Goal: Information Seeking & Learning: Understand process/instructions

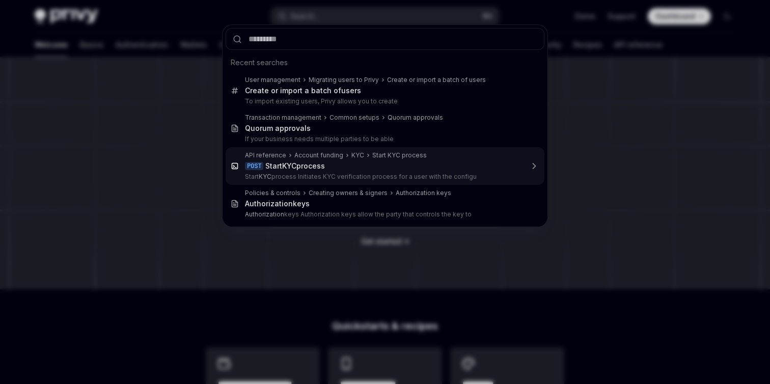
type input "**********"
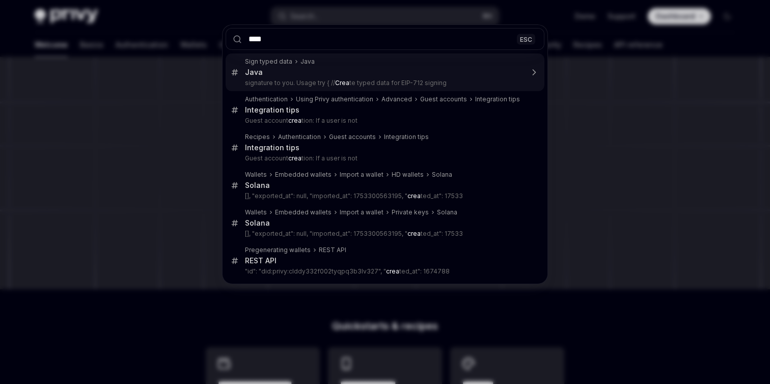
type input "***"
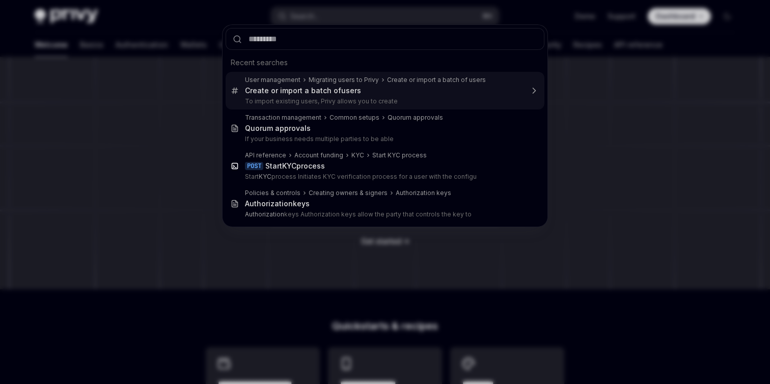
type input "**********"
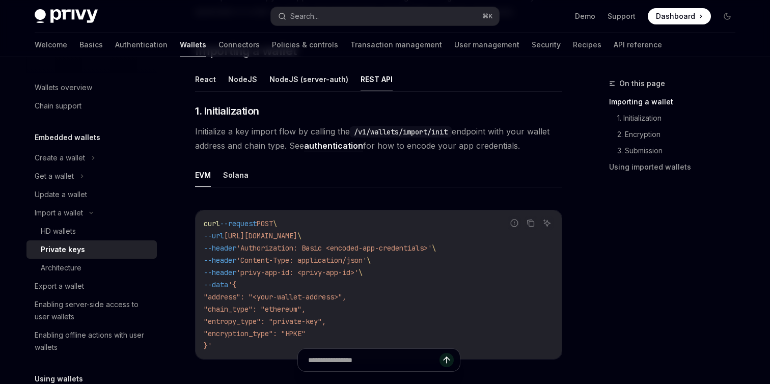
scroll to position [148, 0]
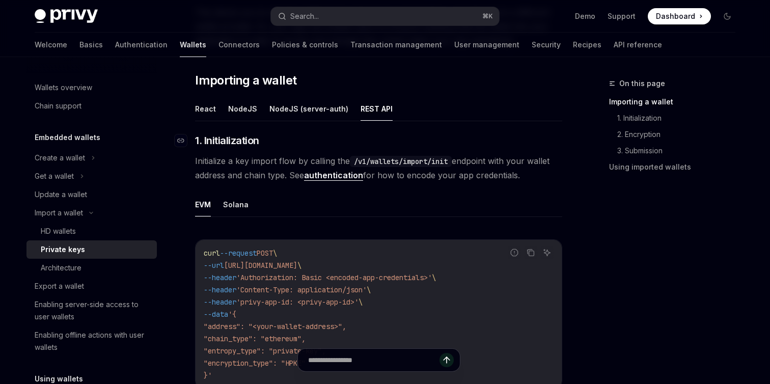
click at [298, 145] on h3 "​ 1. Initialization" at bounding box center [378, 140] width 367 height 14
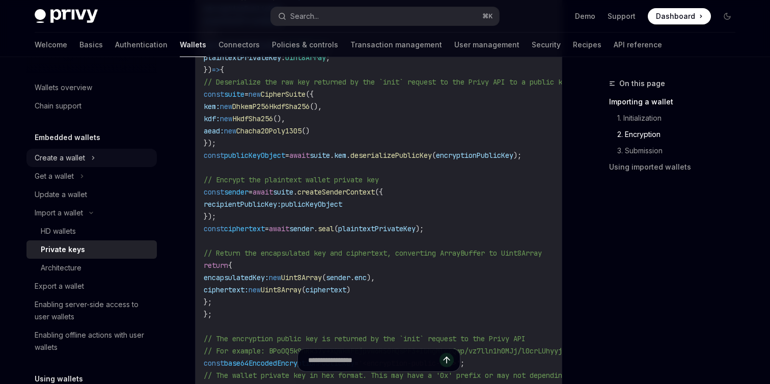
click at [88, 154] on div "Create a wallet" at bounding box center [91, 158] width 130 height 18
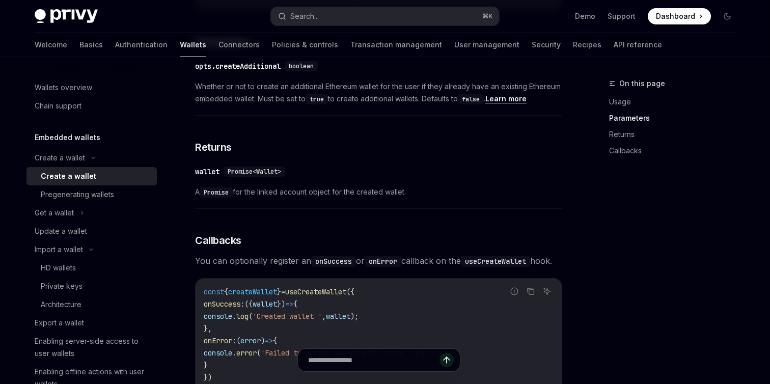
click at [267, 169] on span "Promise<Wallet>" at bounding box center [254, 171] width 53 height 8
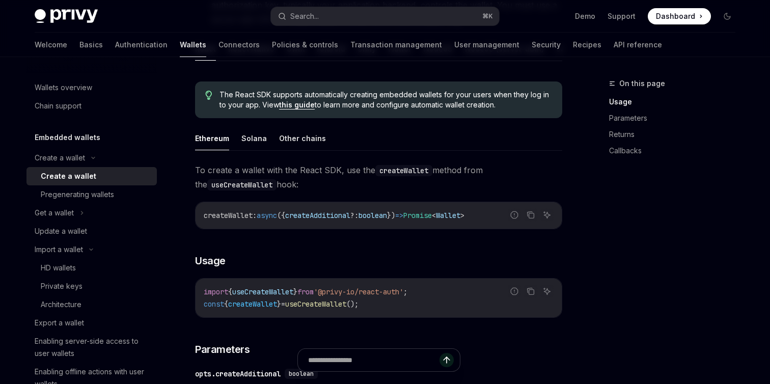
scroll to position [211, 0]
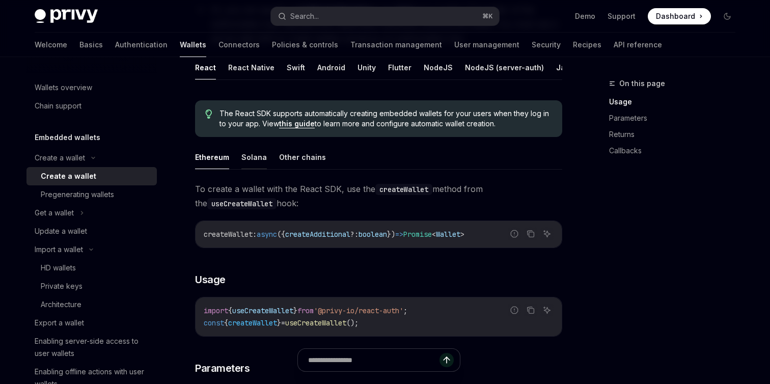
click at [261, 153] on button "Solana" at bounding box center [253, 157] width 25 height 24
click at [305, 155] on button "Other chains" at bounding box center [302, 157] width 47 height 24
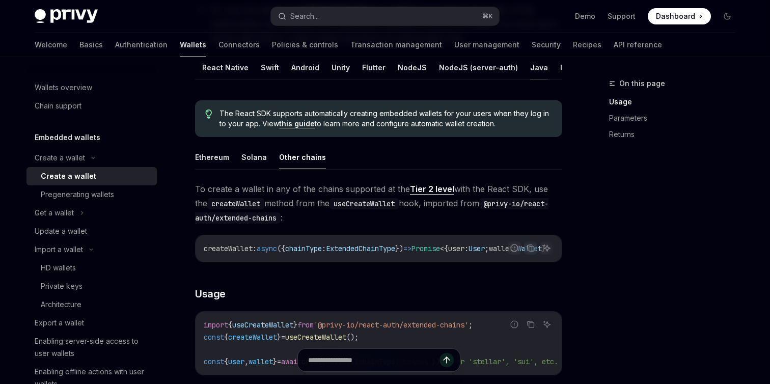
scroll to position [0, 42]
click at [553, 64] on button "REST API" at bounding box center [560, 67] width 32 height 24
type textarea "*"
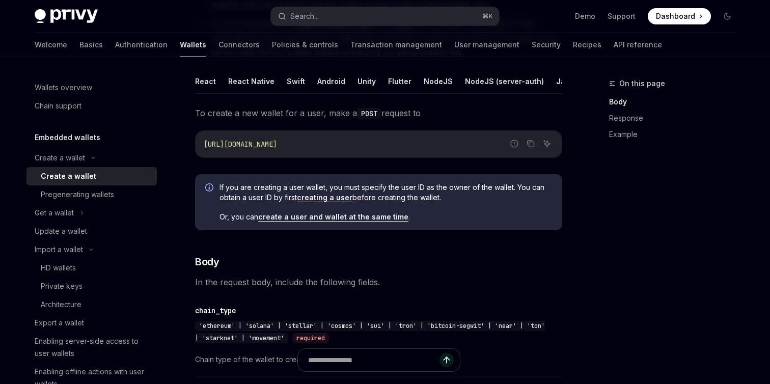
scroll to position [191, 0]
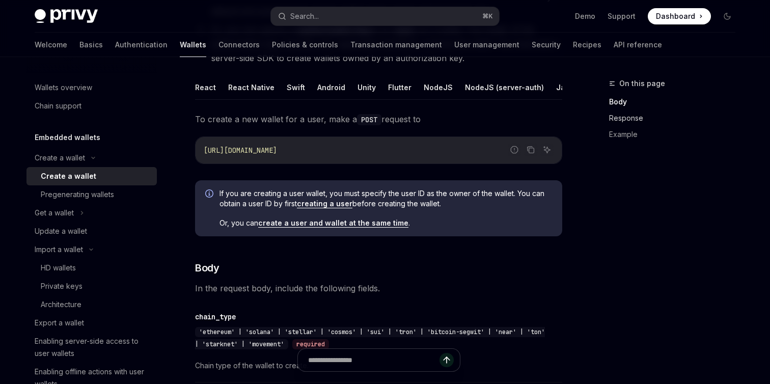
click at [614, 113] on link "Response" at bounding box center [676, 118] width 134 height 16
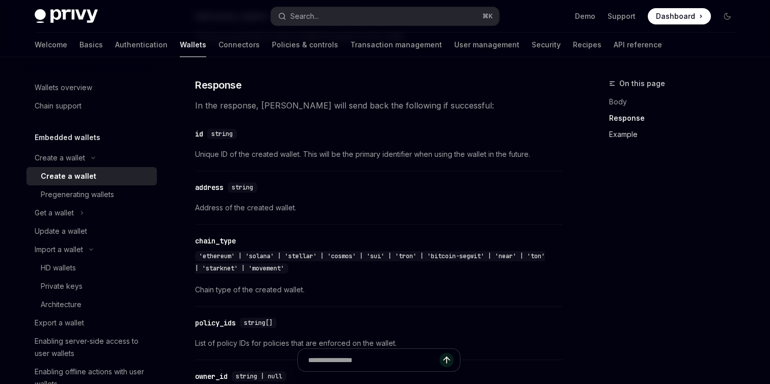
click at [614, 135] on link "Example" at bounding box center [676, 134] width 134 height 16
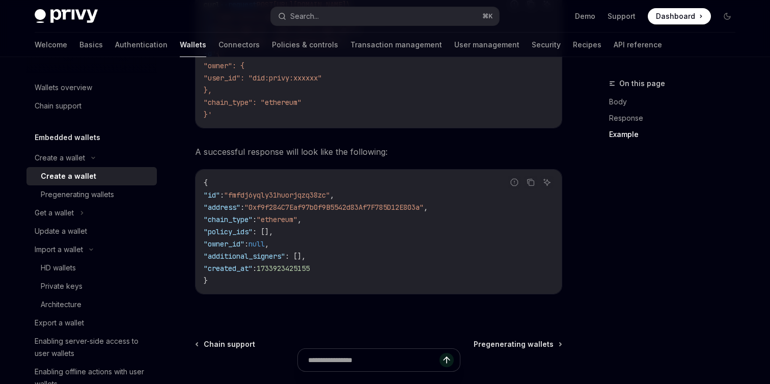
scroll to position [1487, 0]
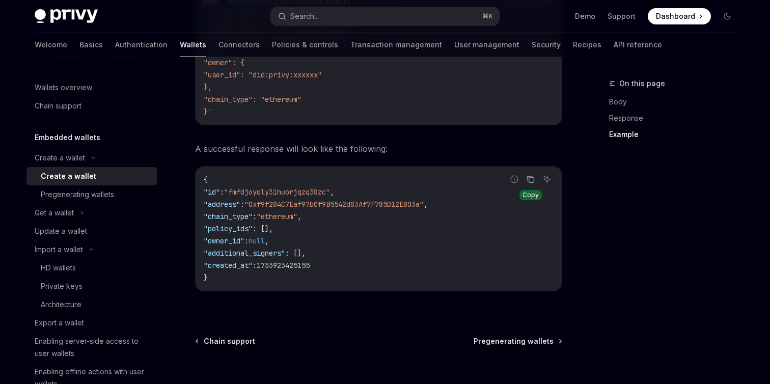
click at [534, 181] on icon "Copy the contents from the code block" at bounding box center [531, 179] width 5 height 5
